Goal: Task Accomplishment & Management: Use online tool/utility

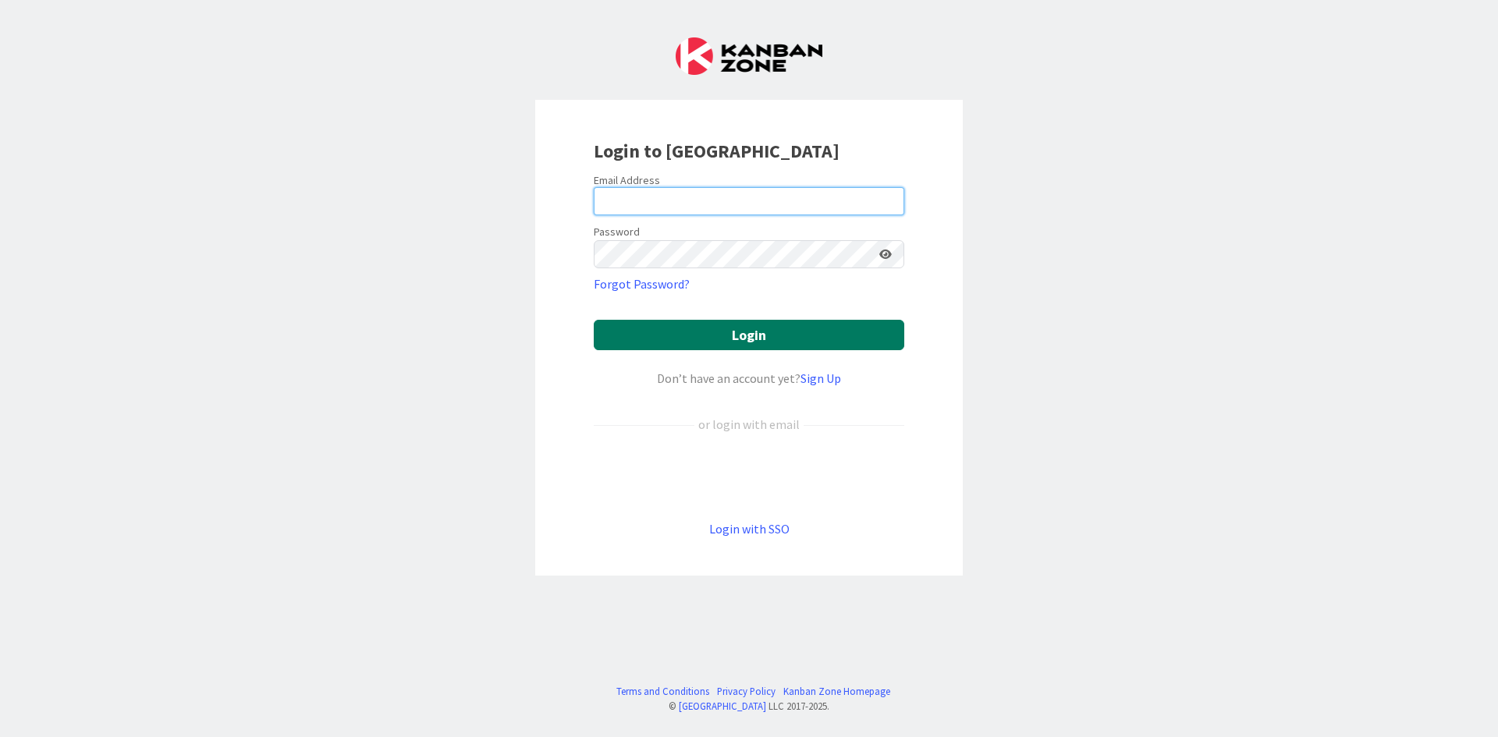
type input "[PERSON_NAME][EMAIL_ADDRESS][DOMAIN_NAME]"
click at [748, 336] on button "Login" at bounding box center [749, 335] width 311 height 30
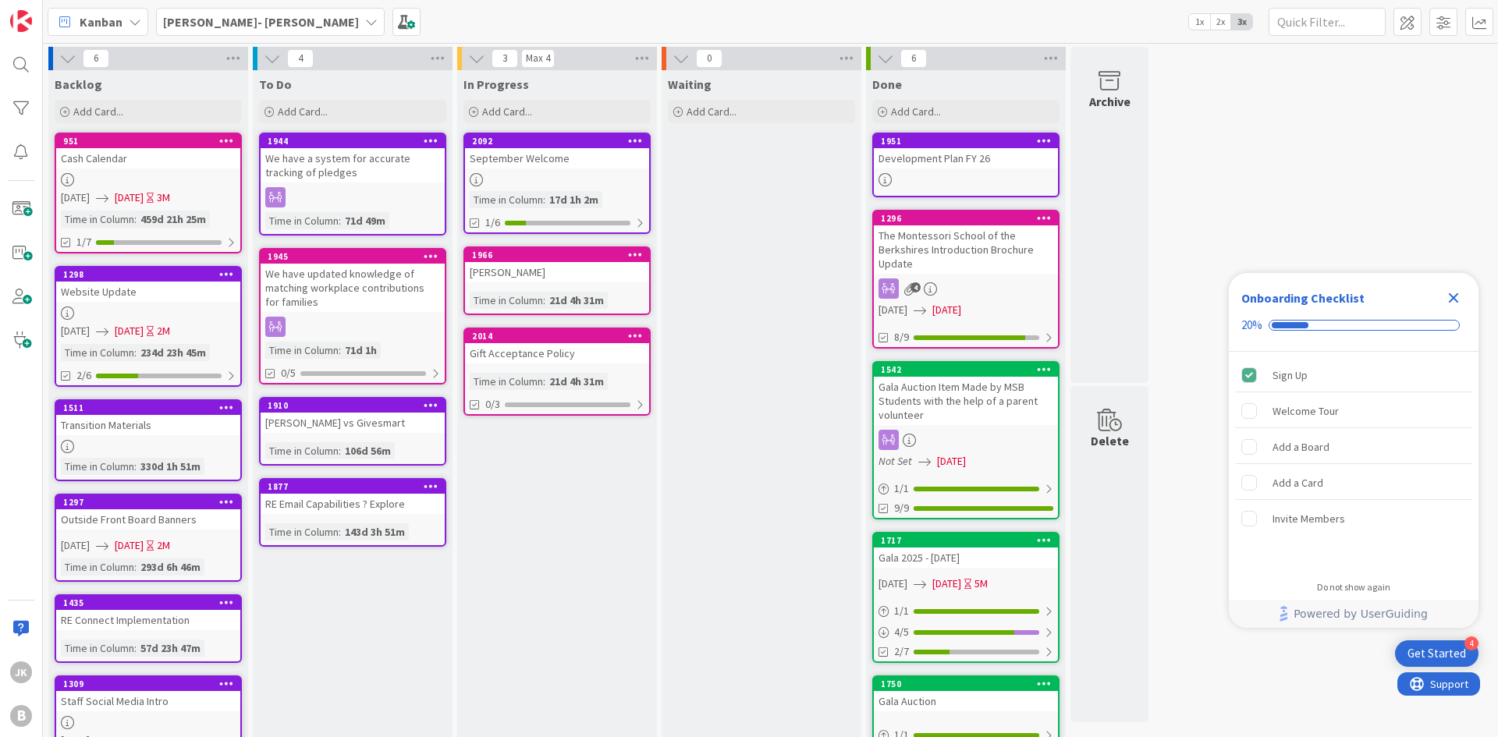
click at [273, 9] on div "[PERSON_NAME]- [PERSON_NAME]" at bounding box center [270, 22] width 229 height 28
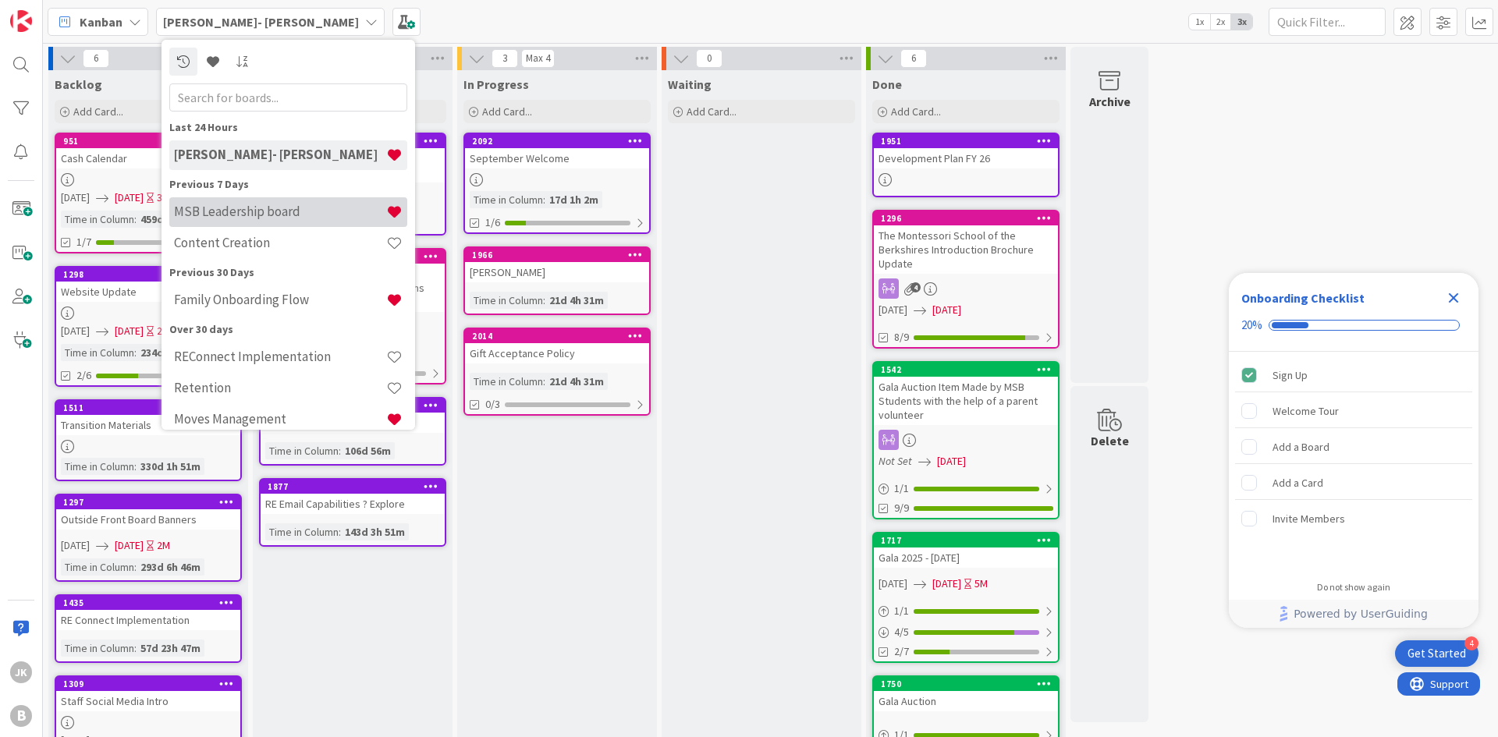
click at [287, 211] on h4 "MSB Leadership board" at bounding box center [280, 212] width 212 height 16
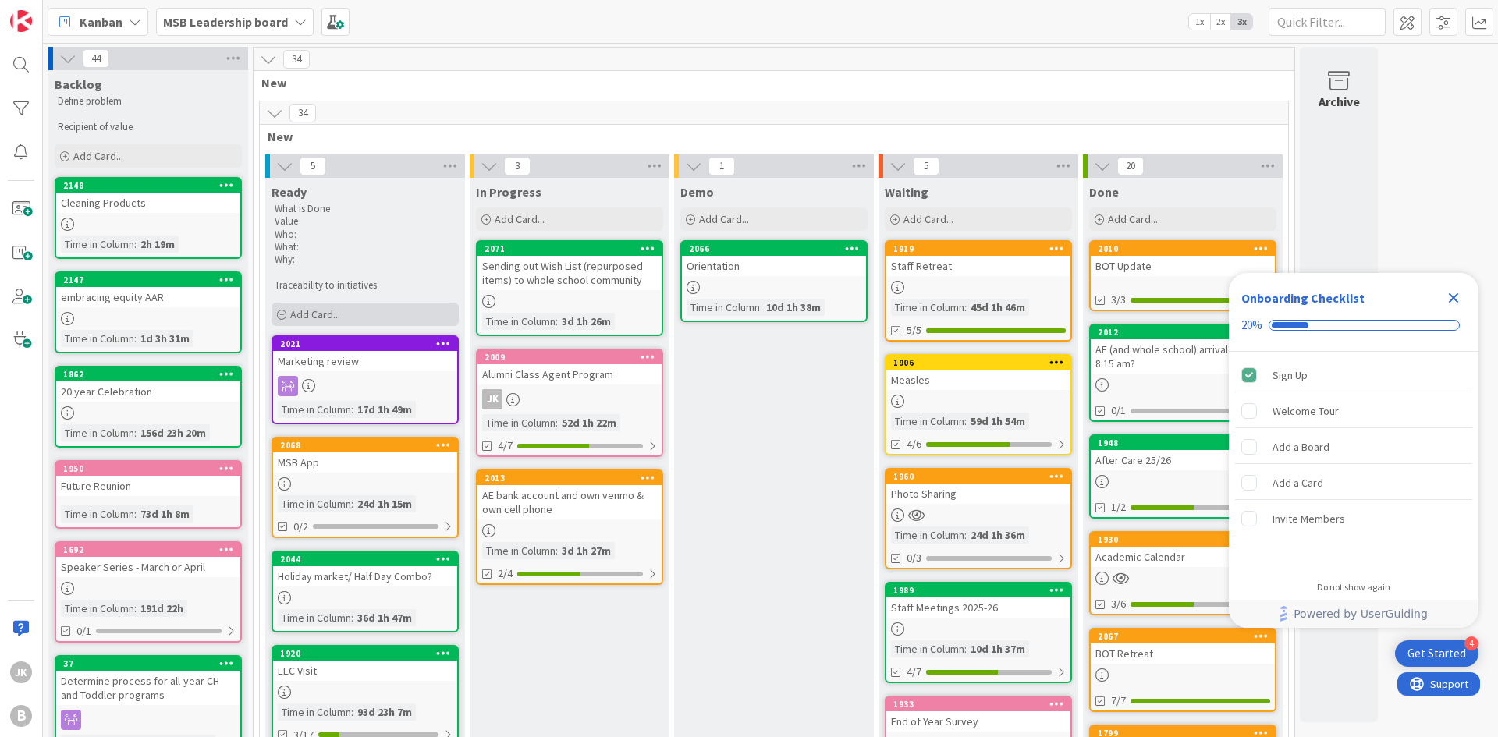
click at [387, 319] on div "Add Card..." at bounding box center [365, 314] width 187 height 23
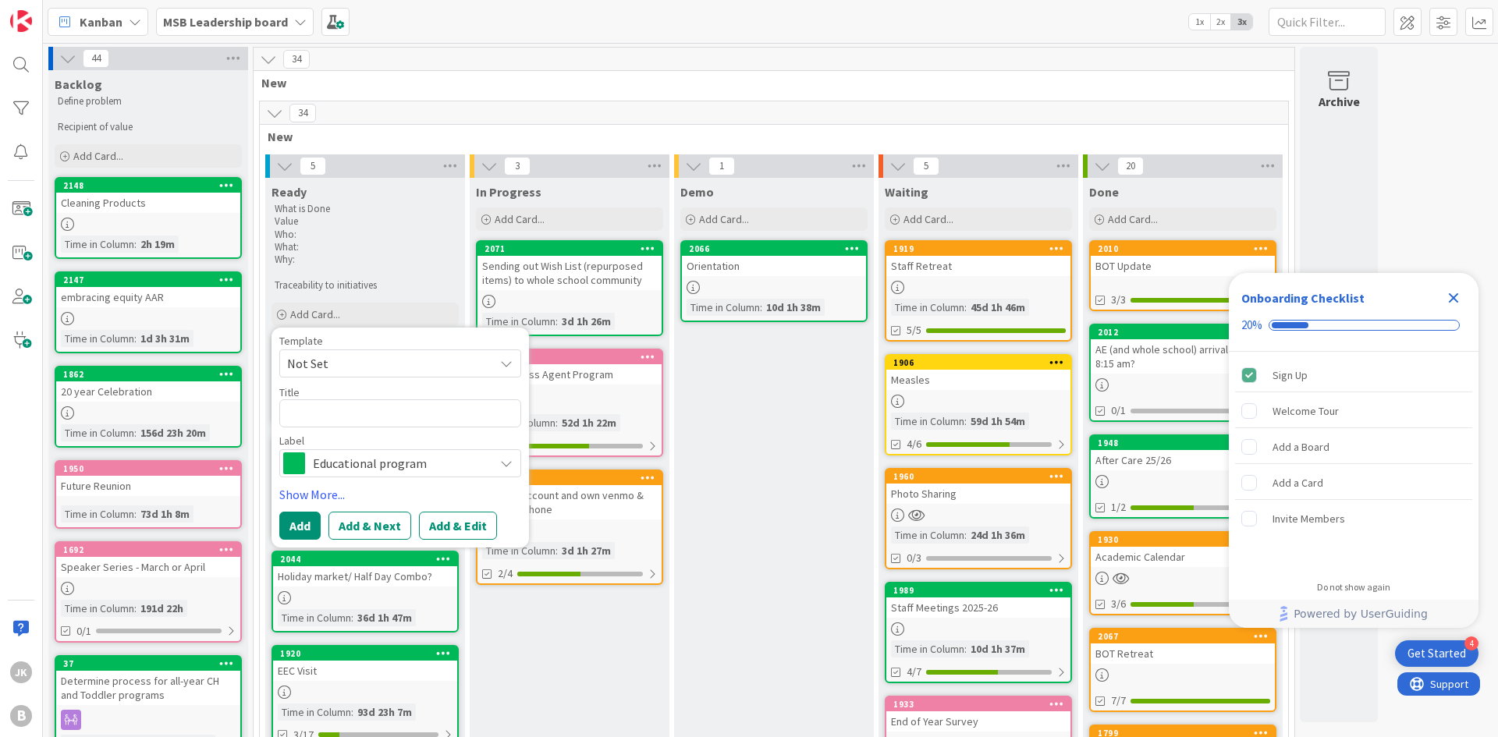
type textarea "x"
type textarea "B"
type textarea "x"
type textarea "BO"
type textarea "x"
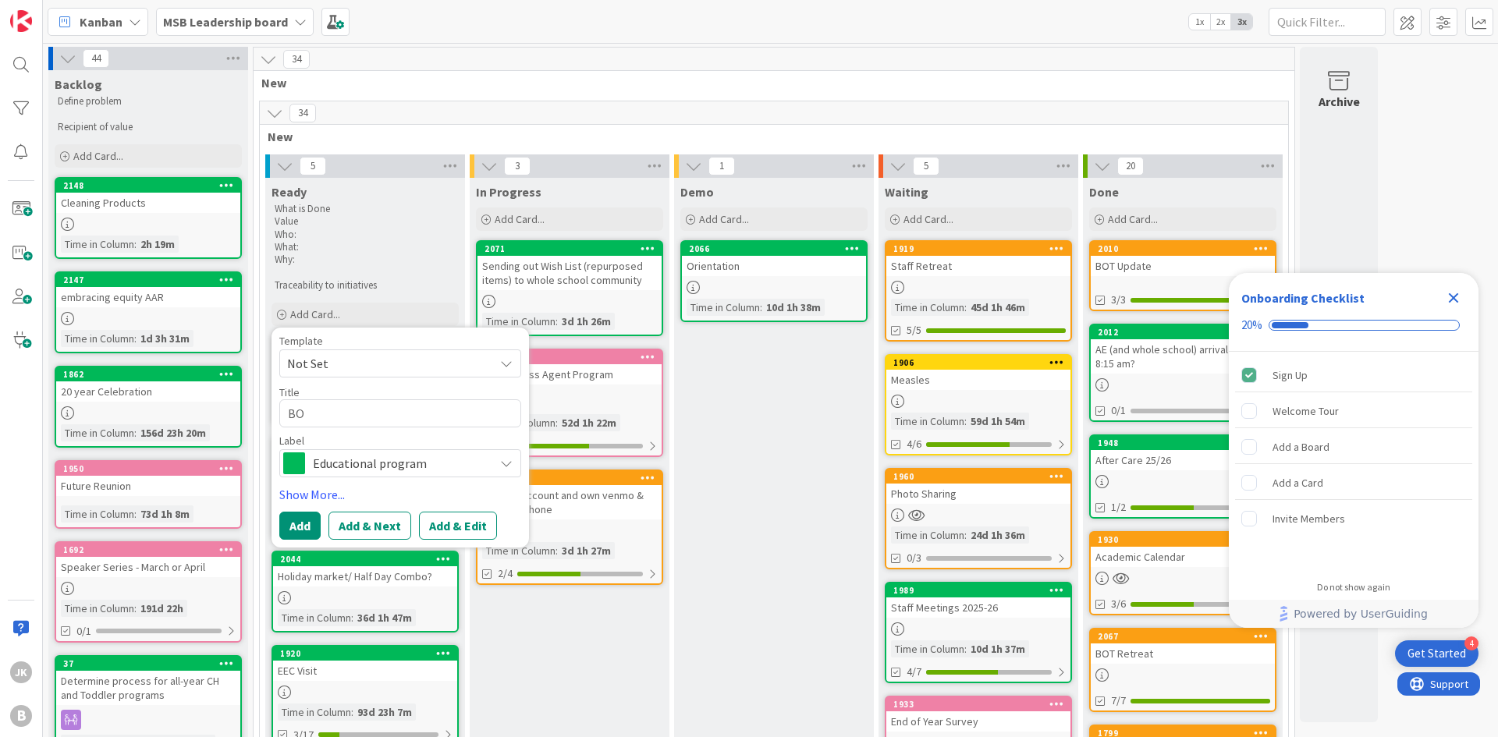
type textarea "BOT"
type textarea "x"
type textarea "BOT"
type textarea "x"
type textarea "BOT a"
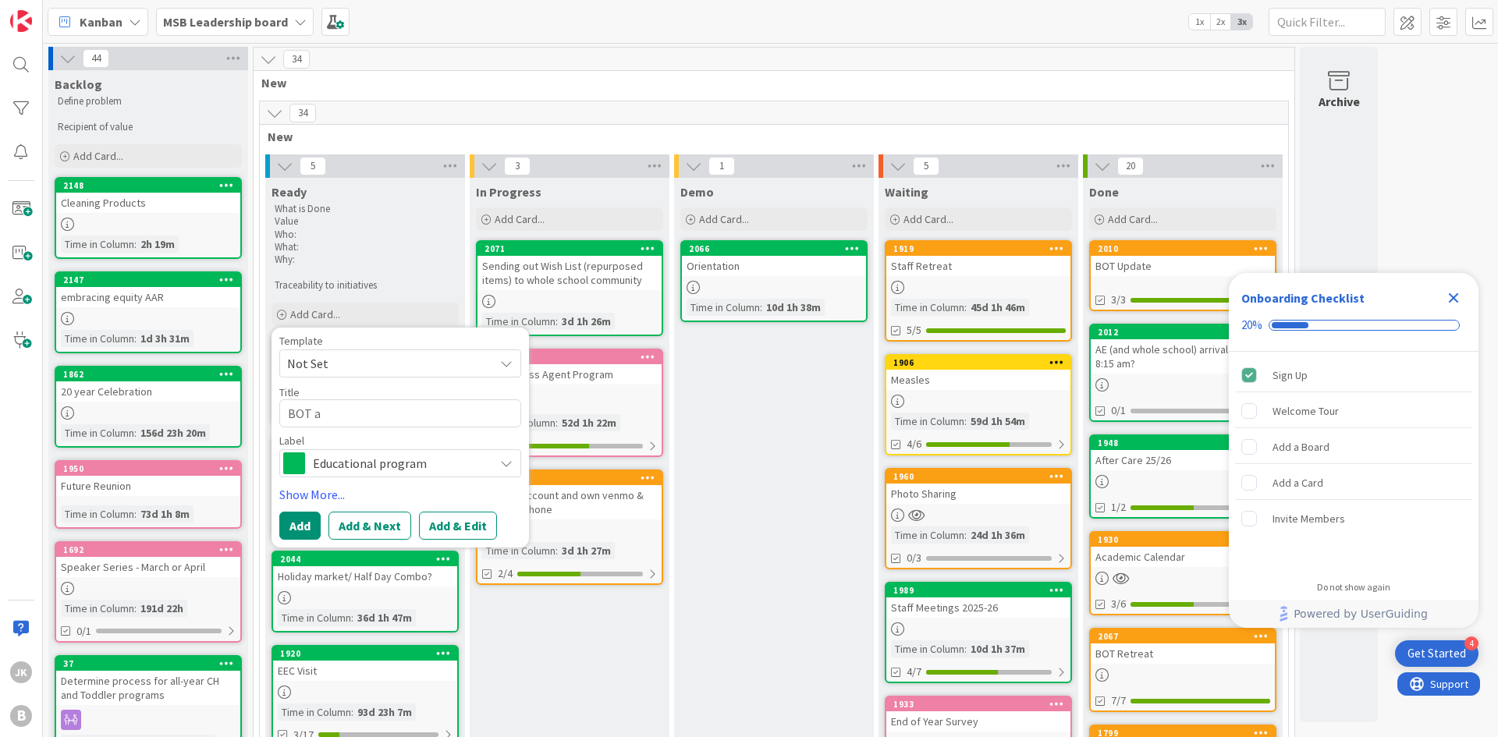
type textarea "x"
type textarea "BOT at"
type textarea "x"
type textarea "BOT at"
type textarea "x"
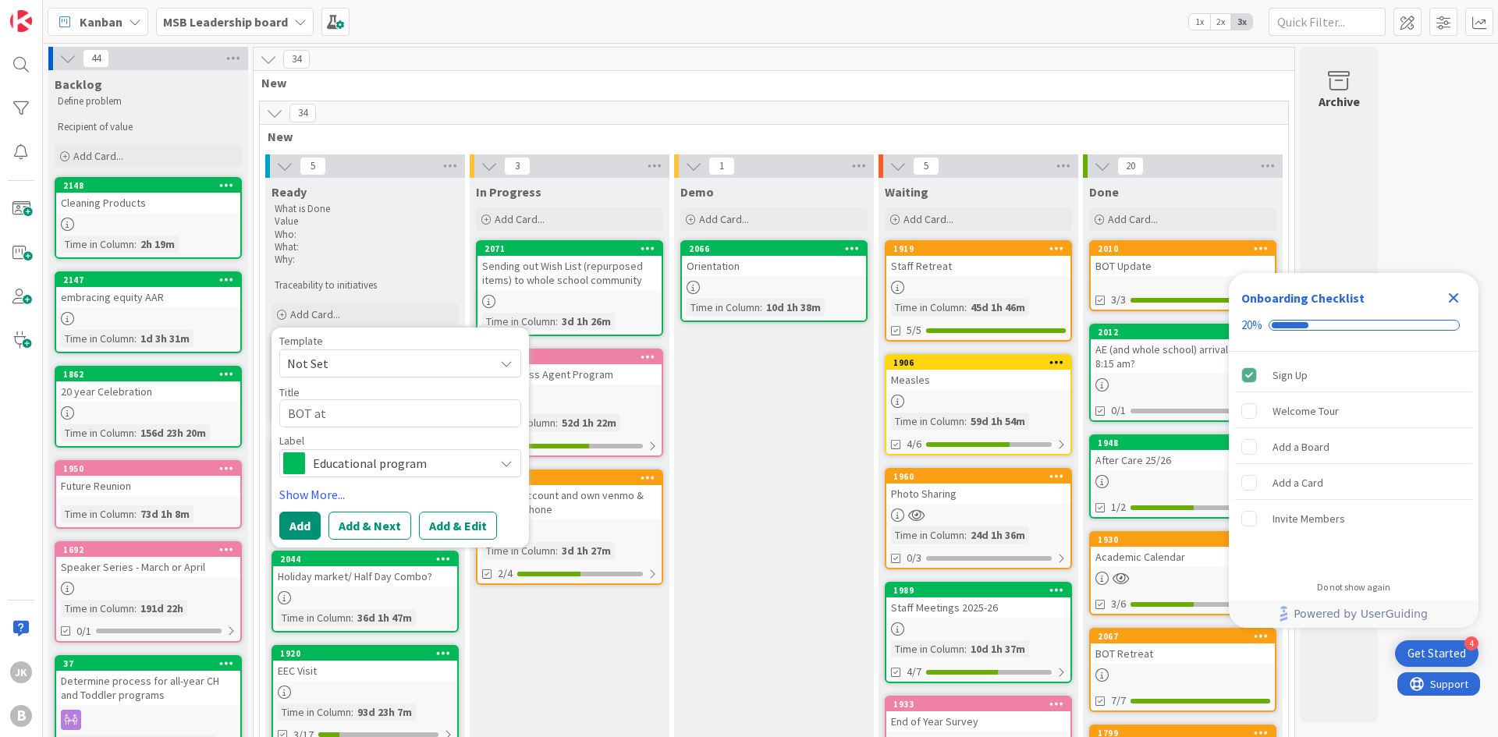
type textarea "BOT at E"
type textarea "x"
type textarea "BOT at Ev"
type textarea "x"
type textarea "BOT at Eve"
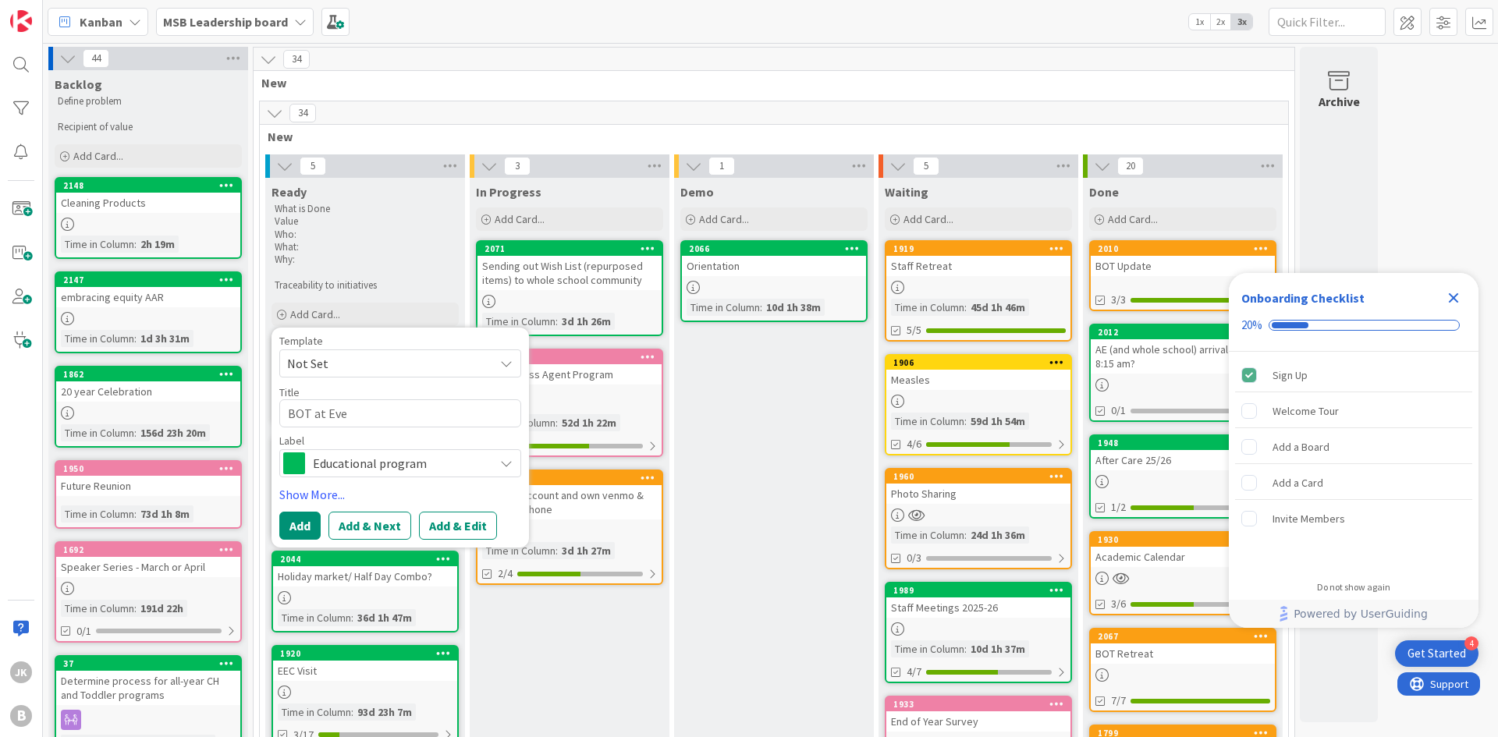
type textarea "x"
type textarea "BOT at Even"
type textarea "x"
type textarea "BOT at Event"
type textarea "x"
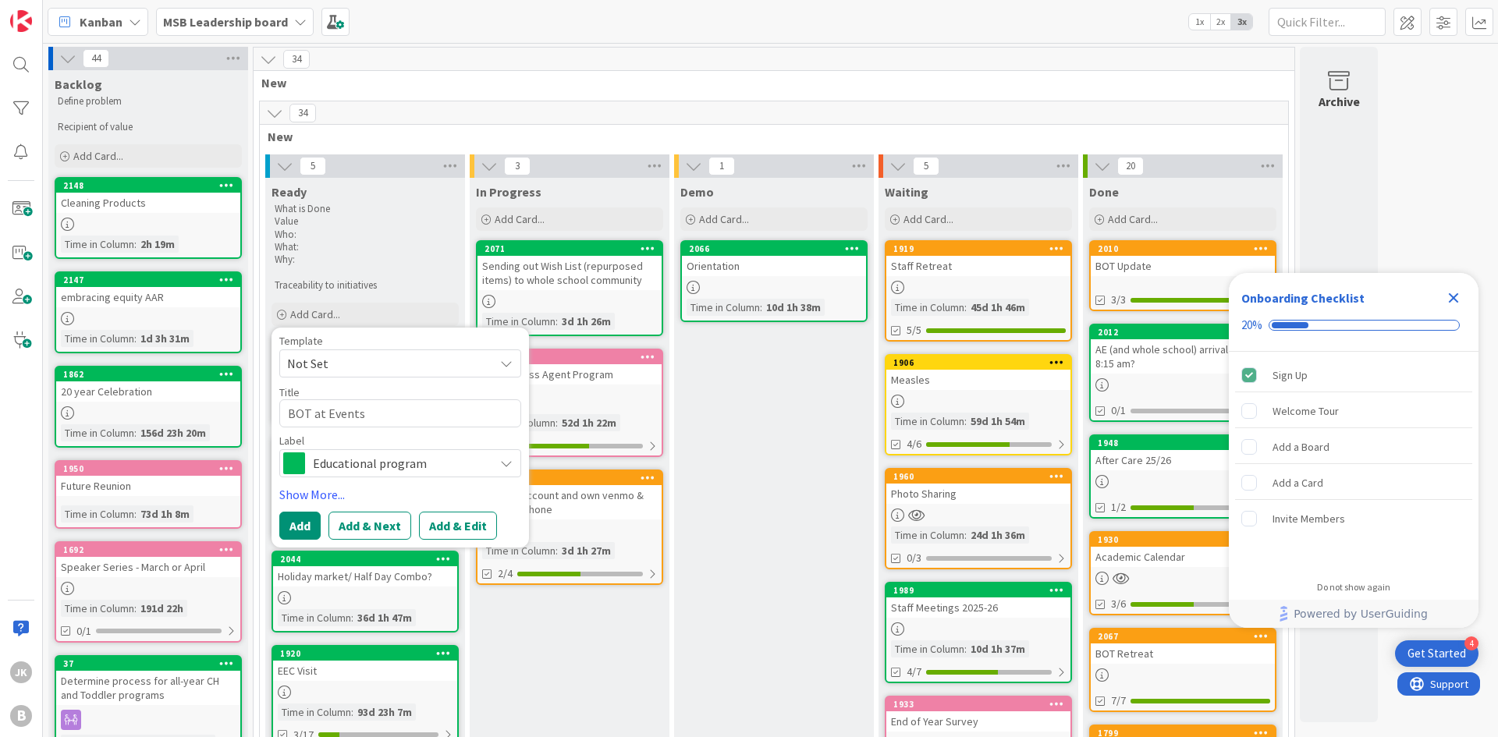
type textarea "BOT at Events"
click at [375, 469] on span "Educational program" at bounding box center [399, 464] width 173 height 22
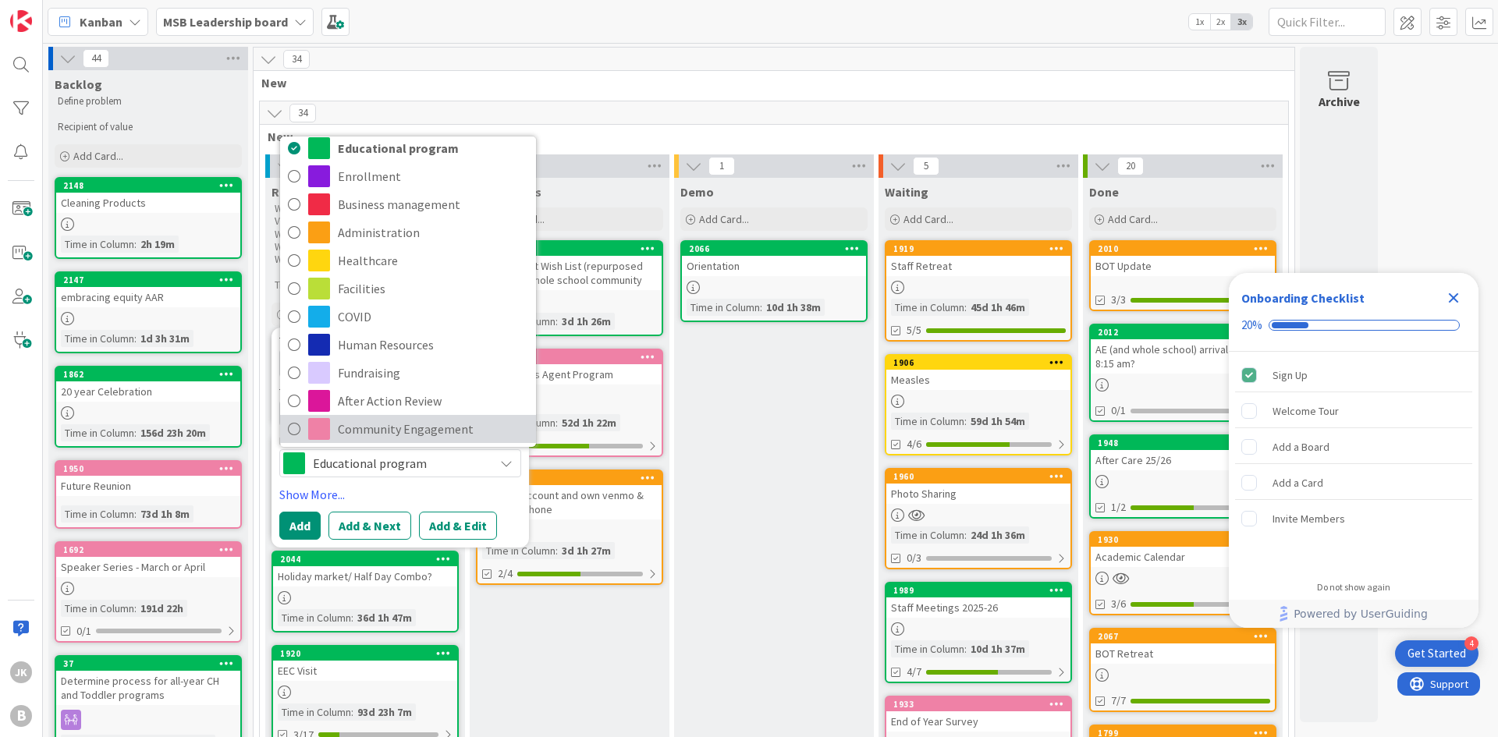
scroll to position [11, 0]
click at [438, 419] on span "Community Engagement" at bounding box center [433, 426] width 190 height 23
type textarea "x"
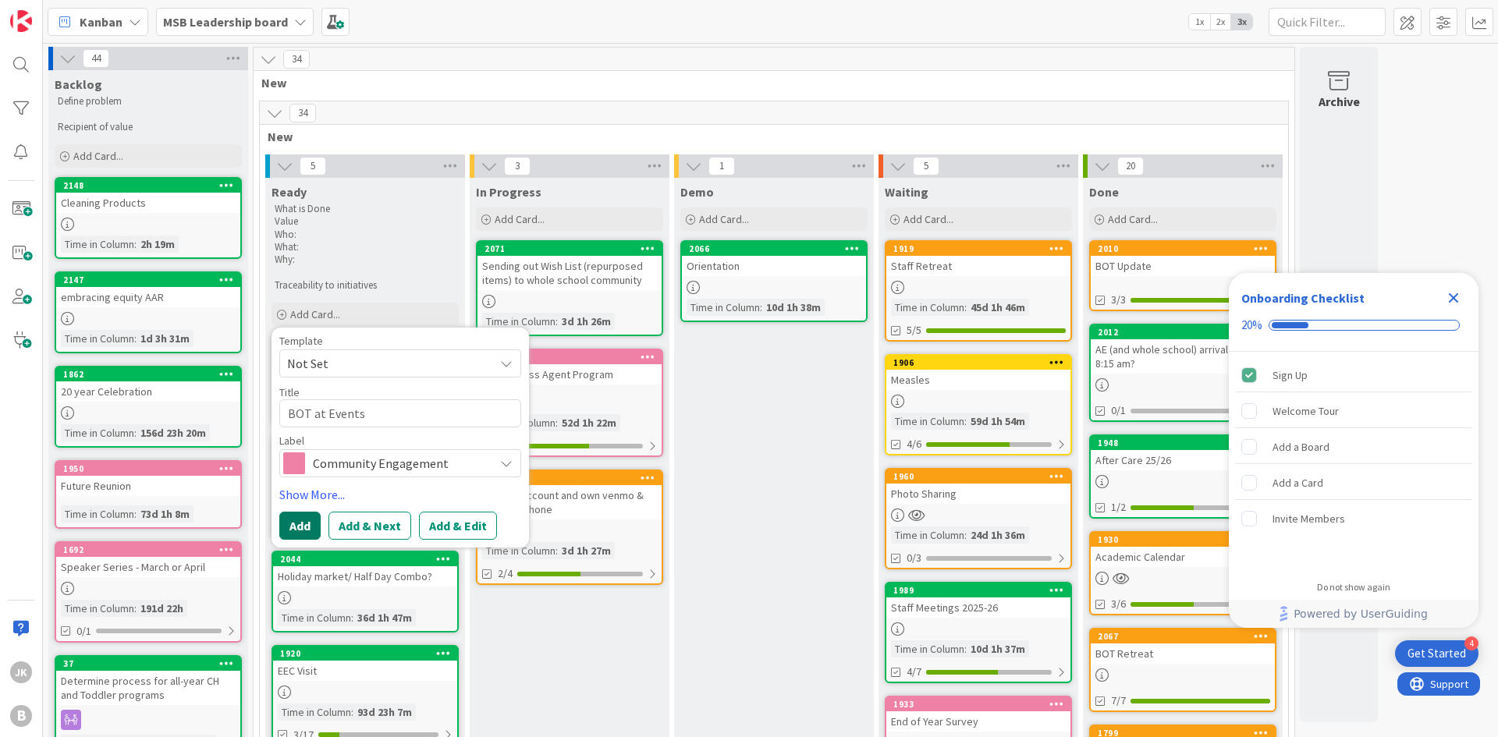
click at [288, 529] on button "Add" at bounding box center [299, 526] width 41 height 28
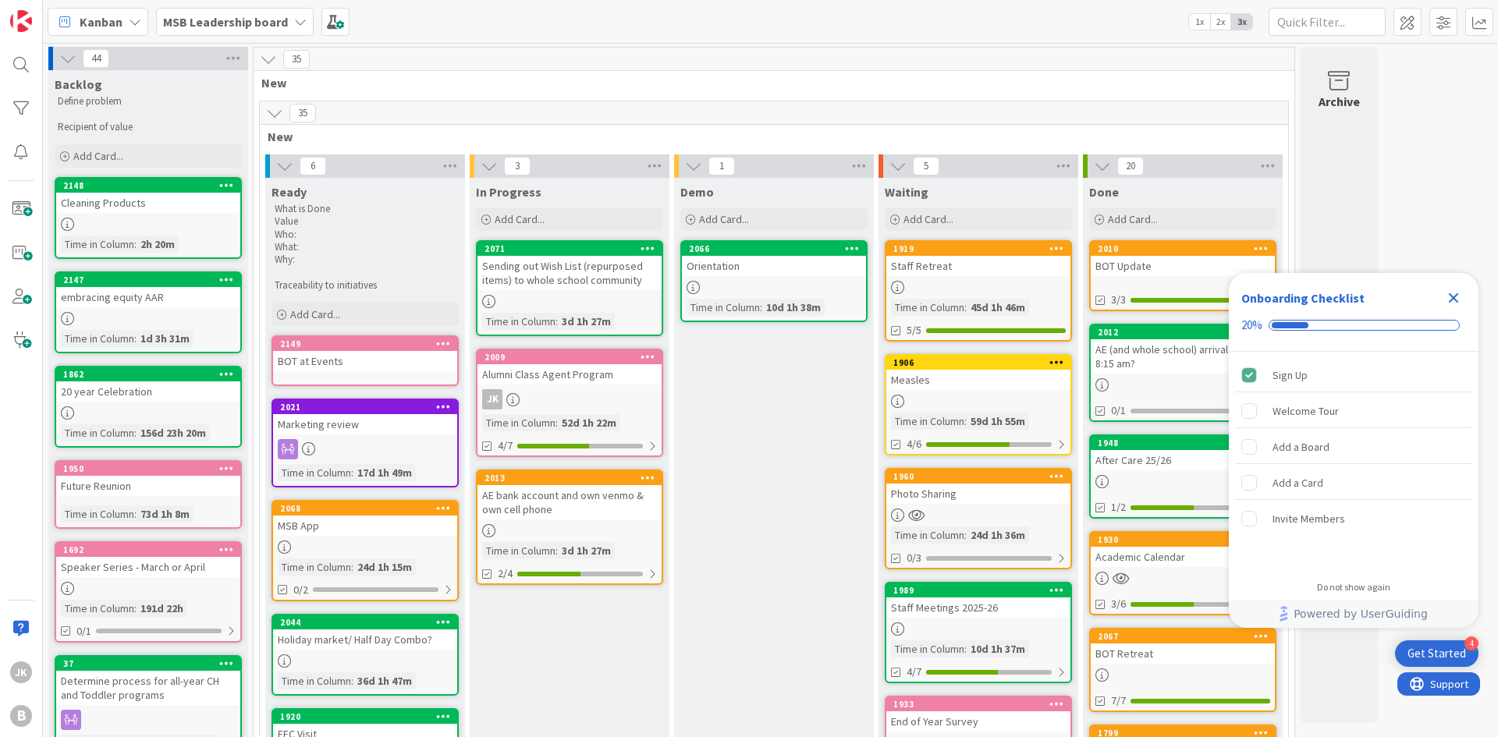
click at [371, 354] on div "BOT at Events" at bounding box center [365, 361] width 184 height 20
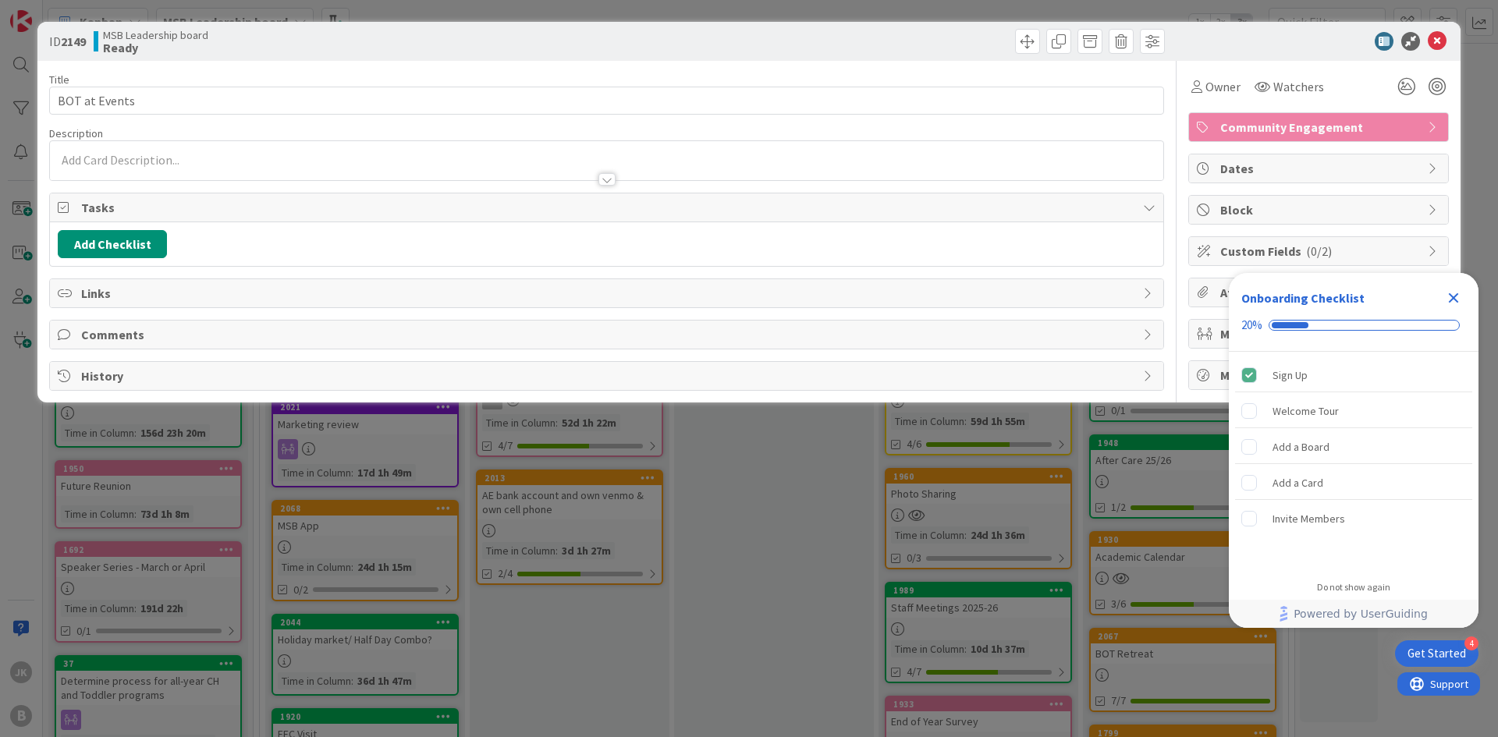
click at [609, 176] on div at bounding box center [606, 179] width 17 height 12
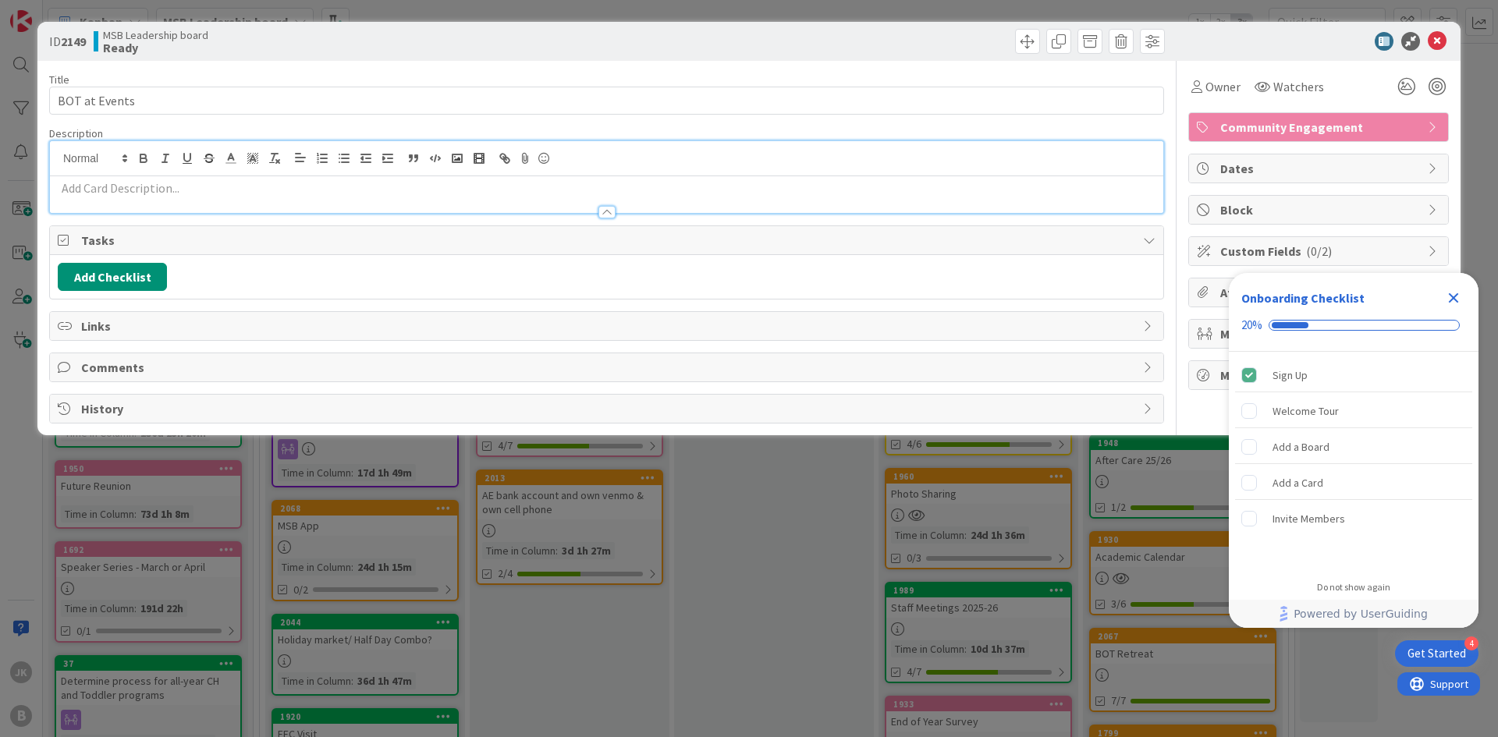
click at [540, 197] on div at bounding box center [606, 205] width 1113 height 16
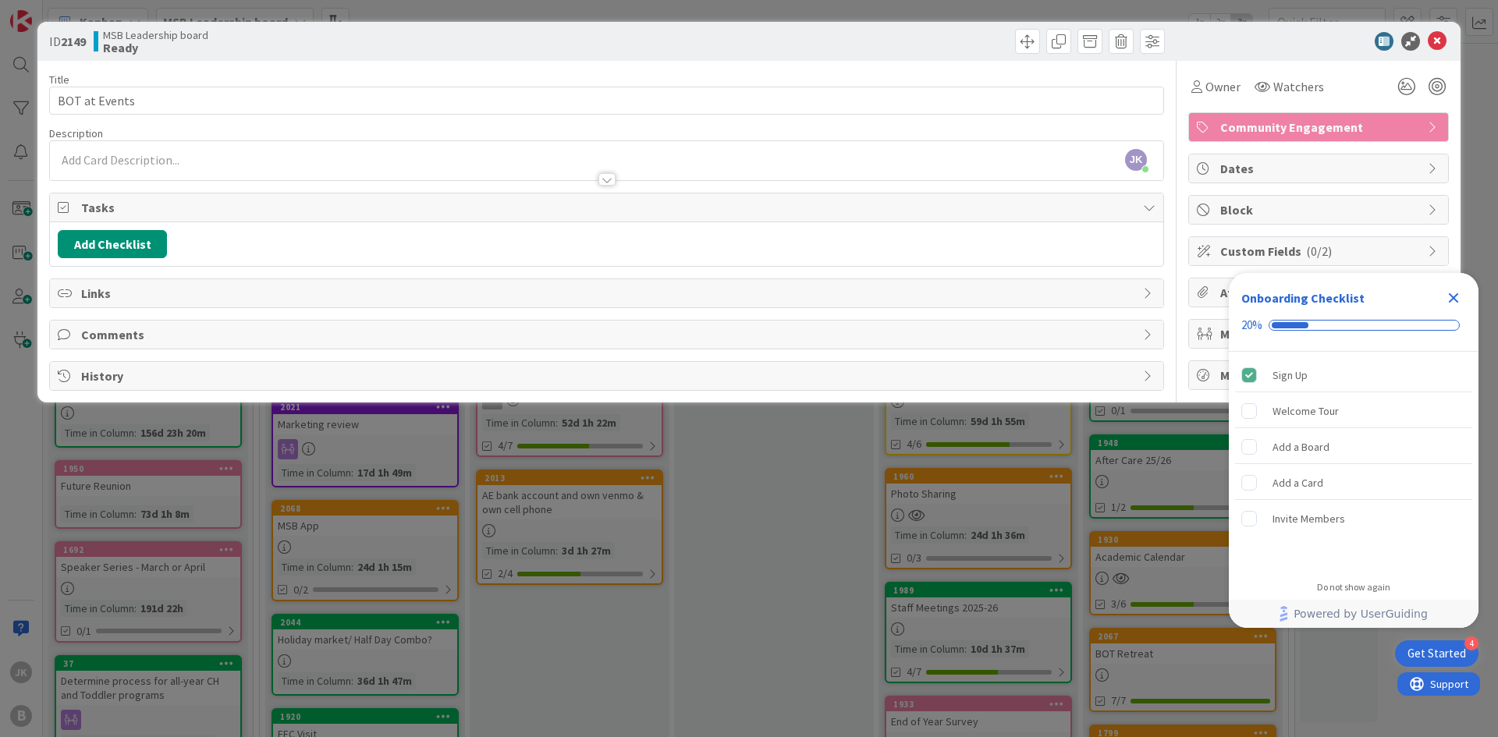
drag, startPoint x: 633, startPoint y: 177, endPoint x: 653, endPoint y: 176, distance: 20.3
click at [634, 177] on div at bounding box center [606, 172] width 1113 height 16
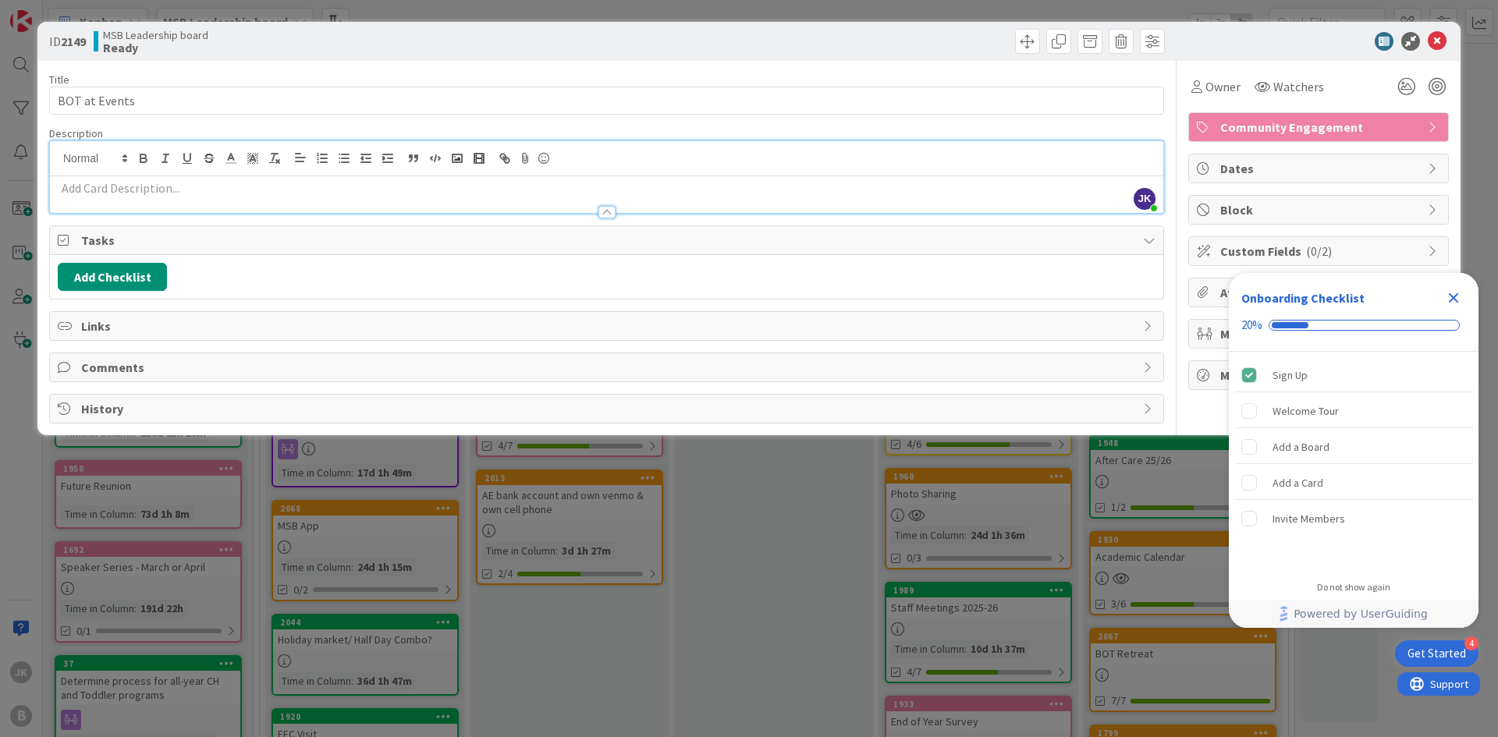
click at [793, 192] on p at bounding box center [607, 188] width 1098 height 18
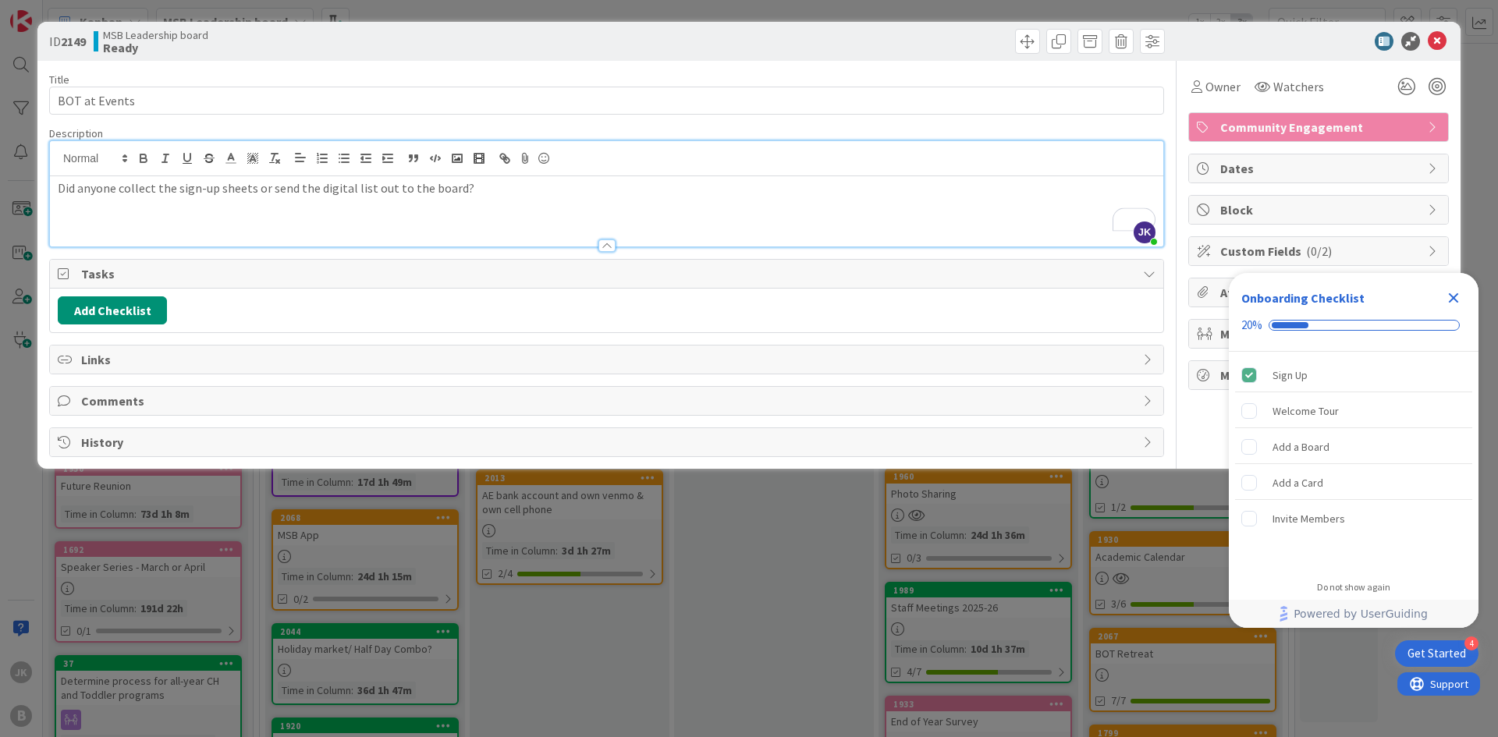
click at [511, 172] on div at bounding box center [606, 158] width 1113 height 35
click at [511, 189] on p "Did anyone collect the sign-up sheets or send the digital list out to the board?" at bounding box center [607, 188] width 1098 height 18
drag, startPoint x: 1460, startPoint y: 300, endPoint x: 1110, endPoint y: 238, distance: 355.0
click at [1460, 299] on icon "Close Checklist" at bounding box center [1453, 298] width 19 height 19
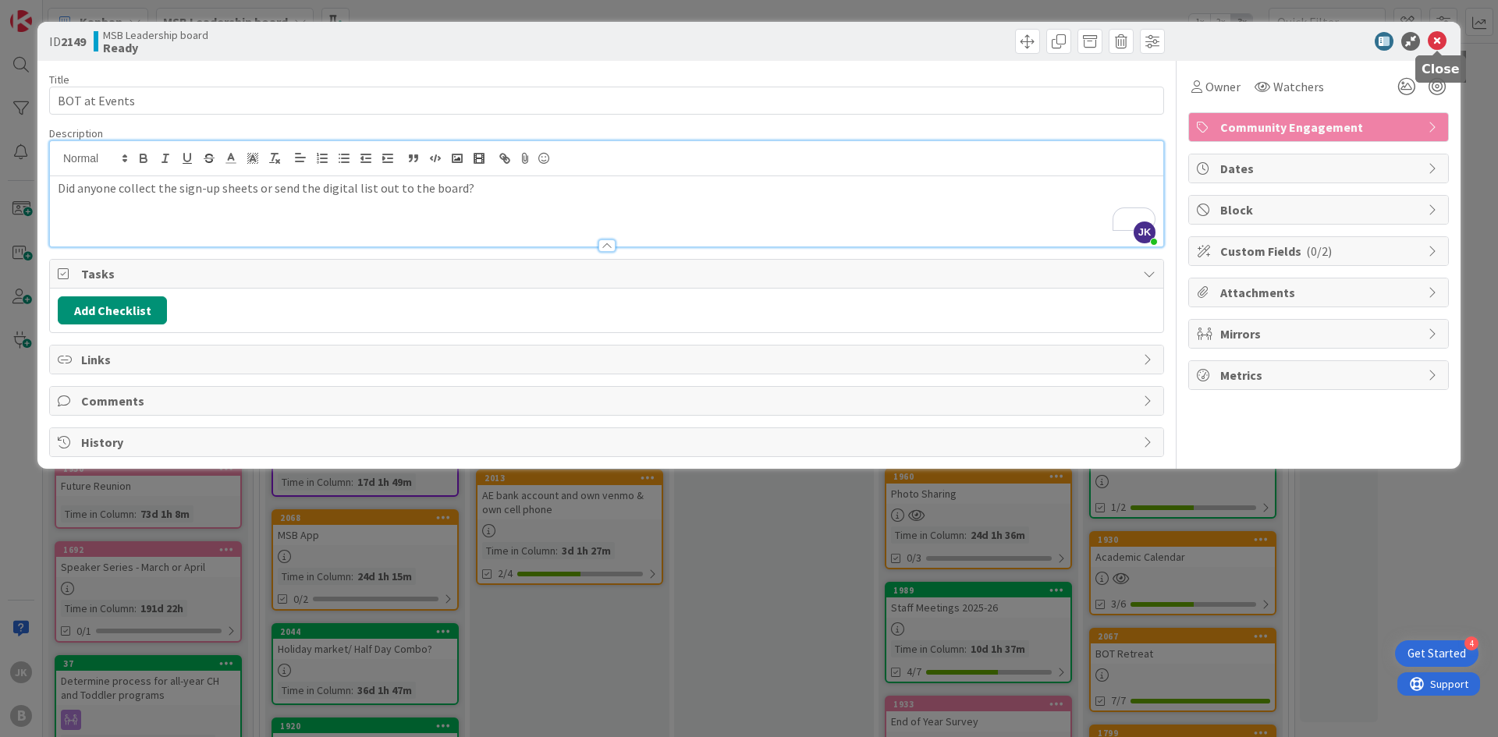
click at [1442, 43] on icon at bounding box center [1437, 41] width 19 height 19
